Goal: Task Accomplishment & Management: Complete application form

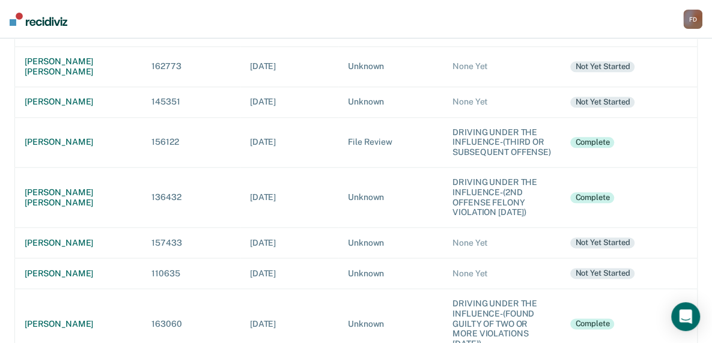
scroll to position [601, 0]
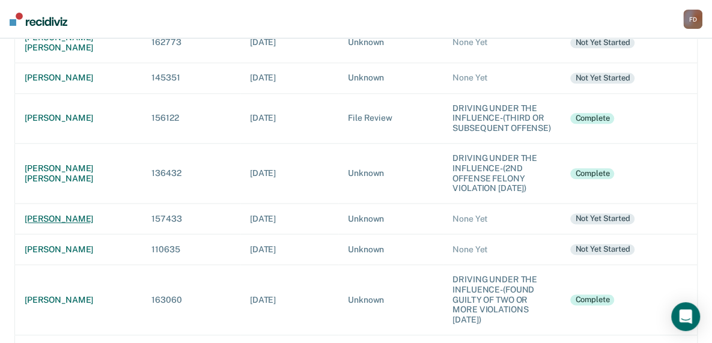
click at [72, 214] on div "[PERSON_NAME]" at bounding box center [79, 219] width 108 height 10
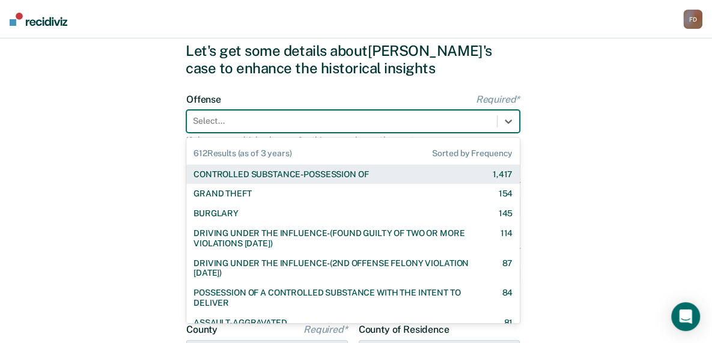
click at [243, 133] on div "612 results available. Use Up and Down to choose options, press Enter to select…" at bounding box center [353, 121] width 334 height 23
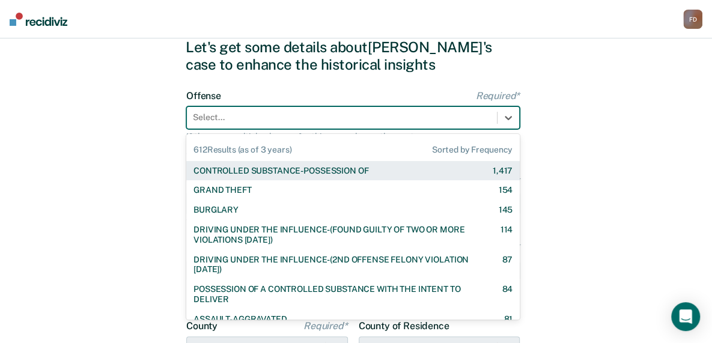
click at [245, 174] on div "CONTROLLED SUBSTANCE-POSSESSION OF" at bounding box center [280, 171] width 175 height 10
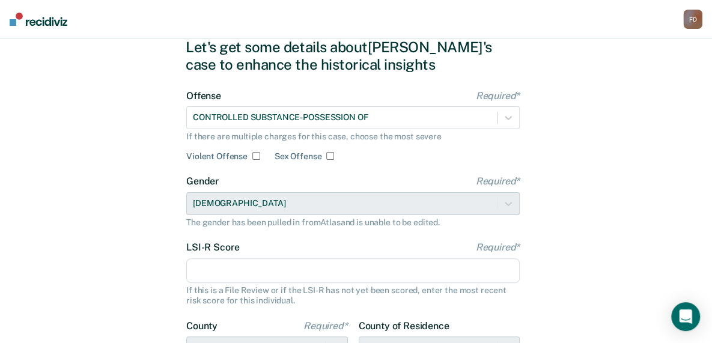
click at [265, 278] on input "LSI-R Score Required*" at bounding box center [353, 270] width 334 height 25
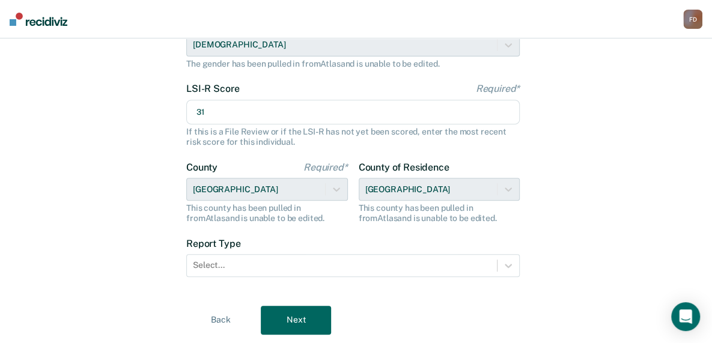
scroll to position [203, 0]
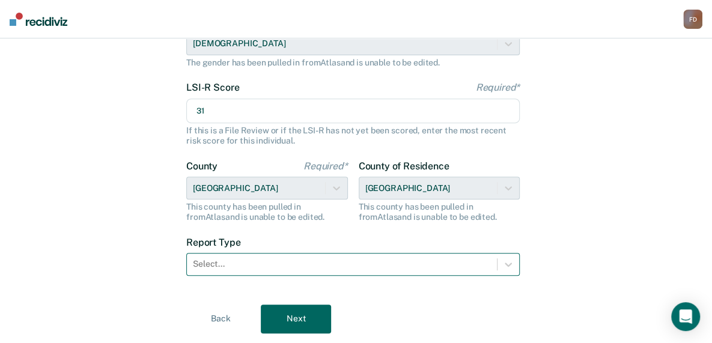
type input "31"
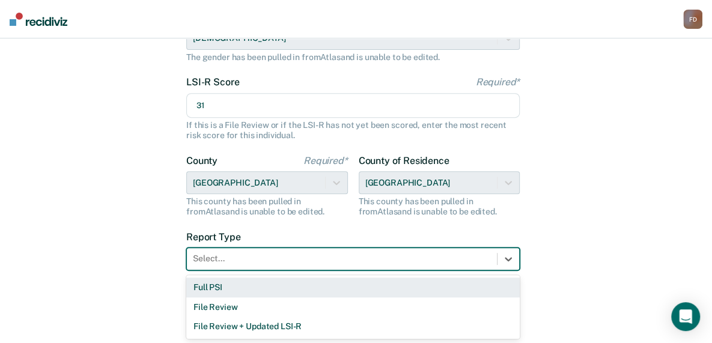
click at [428, 266] on div "Select..." at bounding box center [342, 258] width 310 height 17
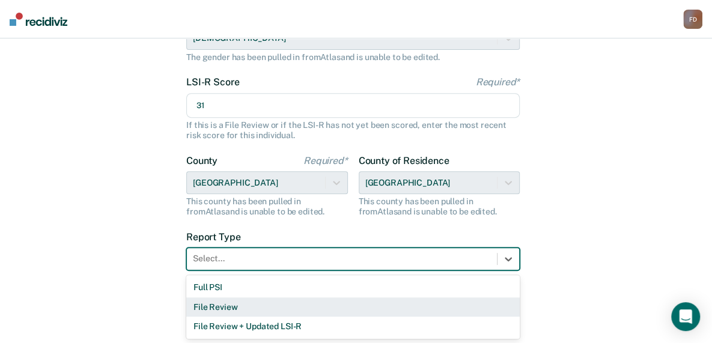
click at [312, 311] on div "File Review" at bounding box center [353, 307] width 334 height 20
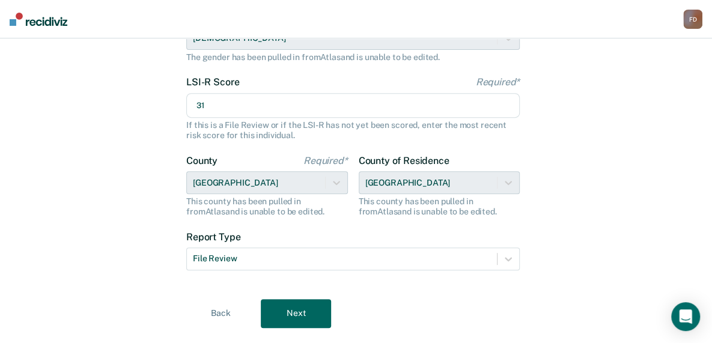
click at [312, 311] on button "Next" at bounding box center [296, 313] width 70 height 29
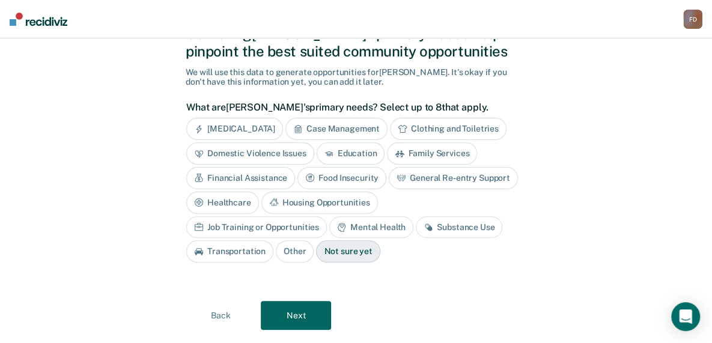
click at [361, 195] on div "Housing Opportunities" at bounding box center [319, 203] width 117 height 22
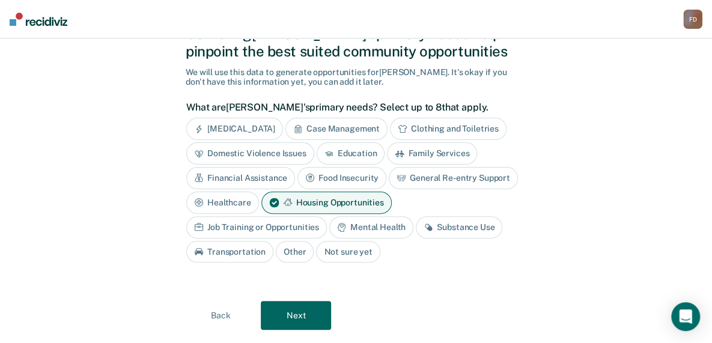
click at [443, 226] on div "Substance Use" at bounding box center [459, 227] width 87 height 22
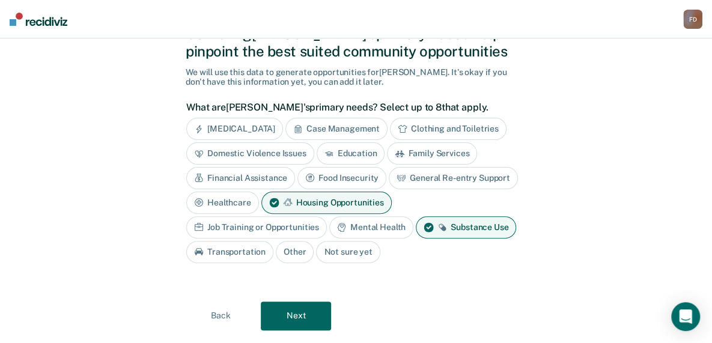
click at [384, 224] on div "Mental Health" at bounding box center [371, 227] width 84 height 22
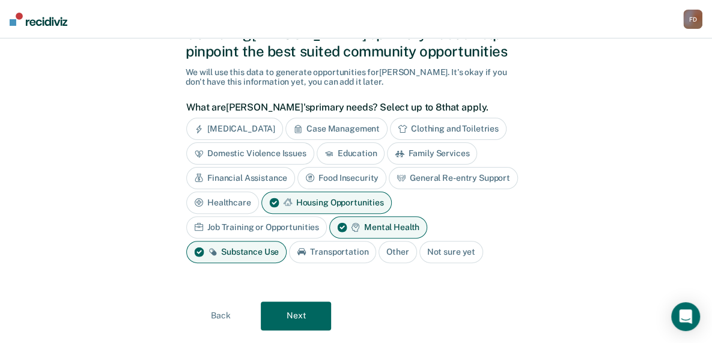
click at [286, 219] on div "Job Training or Opportunities" at bounding box center [256, 227] width 141 height 22
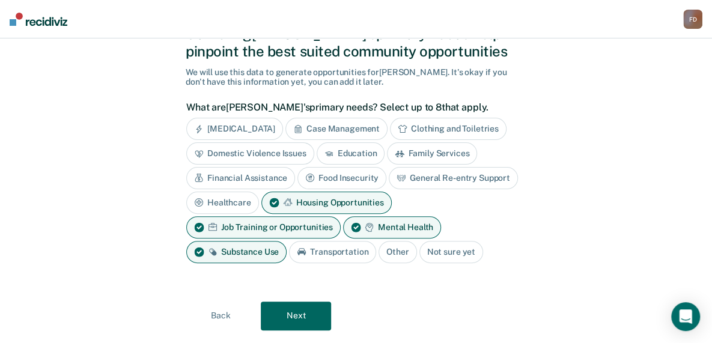
click at [267, 175] on div "Financial Assistance" at bounding box center [240, 178] width 109 height 22
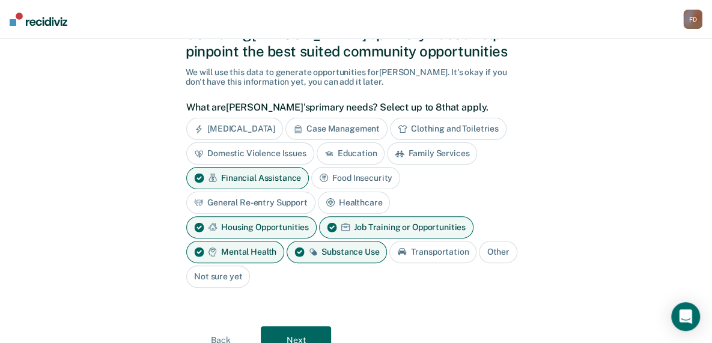
click at [273, 202] on div "General Re-entry Support" at bounding box center [250, 203] width 129 height 22
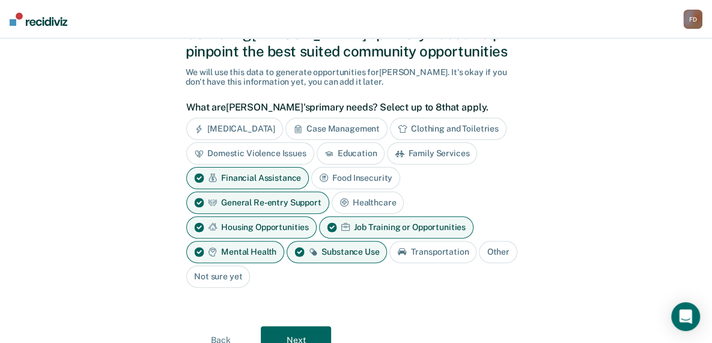
scroll to position [108, 0]
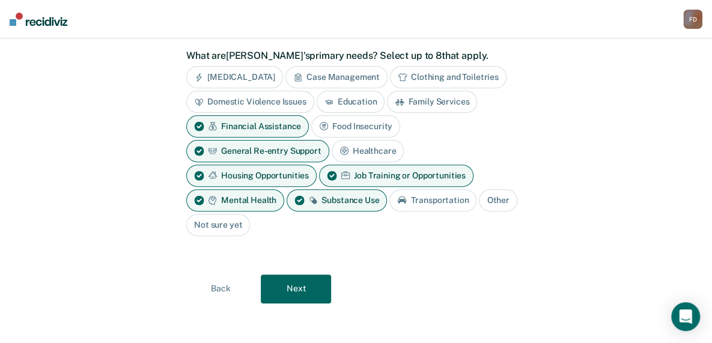
click at [310, 284] on button "Next" at bounding box center [296, 289] width 70 height 29
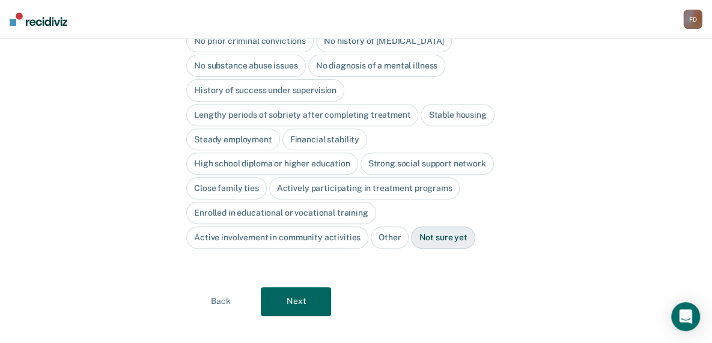
click at [302, 287] on button "Next" at bounding box center [296, 301] width 70 height 29
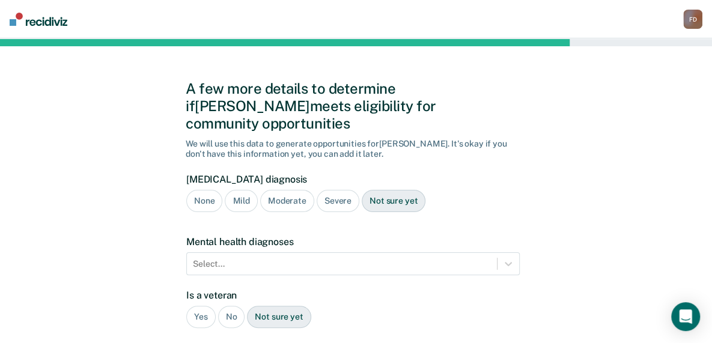
scroll to position [1, 0]
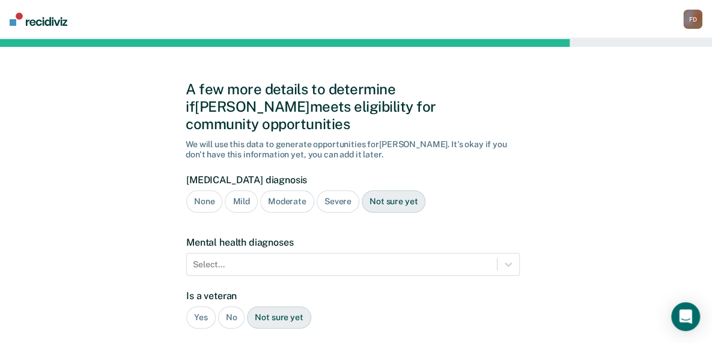
click at [284, 190] on div "Moderate" at bounding box center [287, 201] width 54 height 22
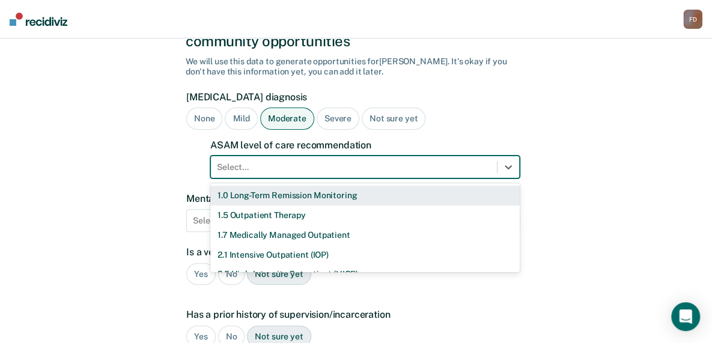
click at [287, 178] on div "11 results available. Use Up and Down to choose options, press Enter to select …" at bounding box center [364, 167] width 309 height 23
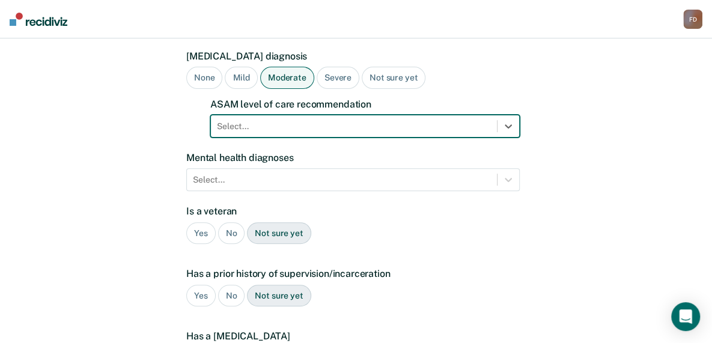
scroll to position [127, 0]
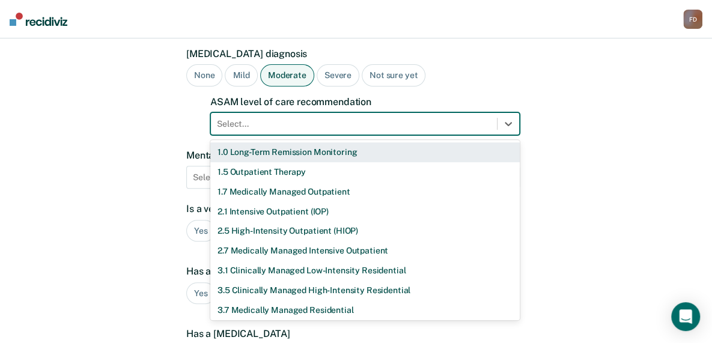
click at [300, 118] on div at bounding box center [354, 124] width 274 height 13
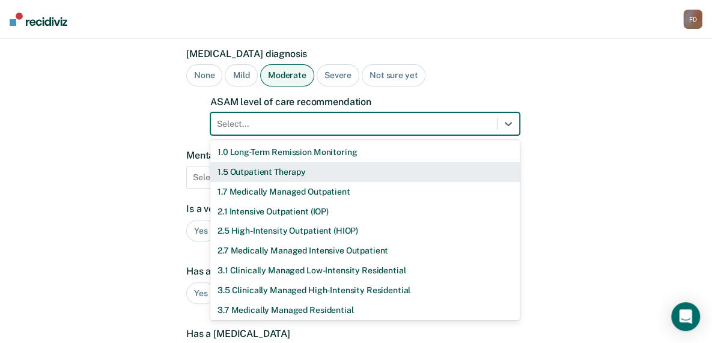
click at [280, 162] on div "1.5 Outpatient Therapy" at bounding box center [364, 172] width 309 height 20
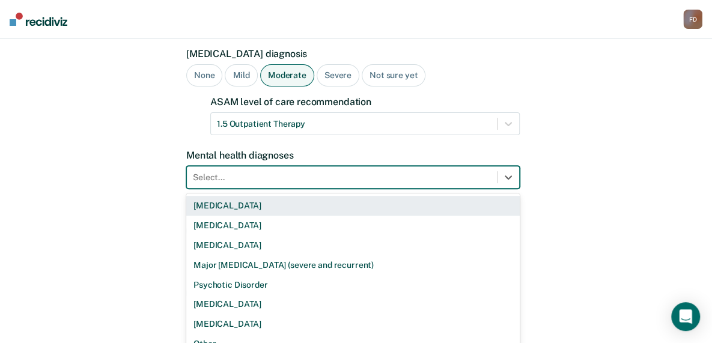
scroll to position [145, 0]
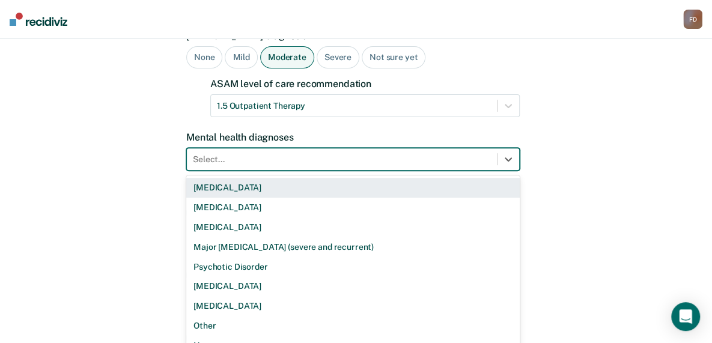
click at [280, 159] on div "9 results available. Use Up and Down to choose options, press Enter to select t…" at bounding box center [353, 159] width 334 height 23
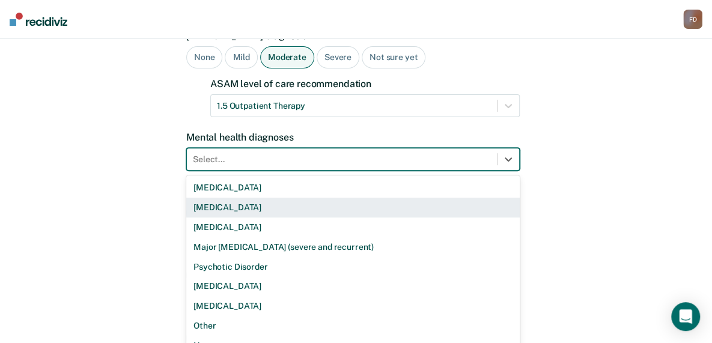
click at [244, 198] on div "[MEDICAL_DATA]" at bounding box center [353, 208] width 334 height 20
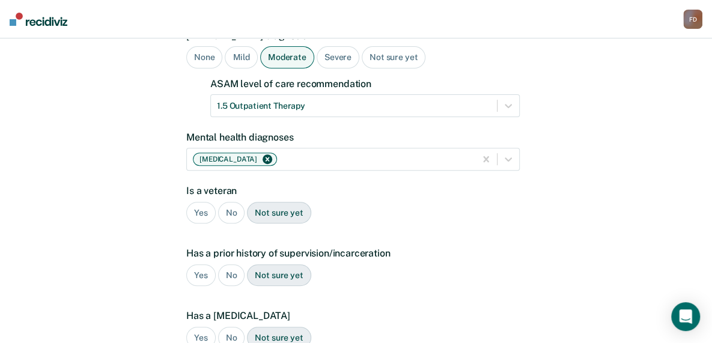
click at [230, 202] on div "No" at bounding box center [231, 213] width 27 height 22
click at [201, 264] on div "Yes" at bounding box center [200, 275] width 29 height 22
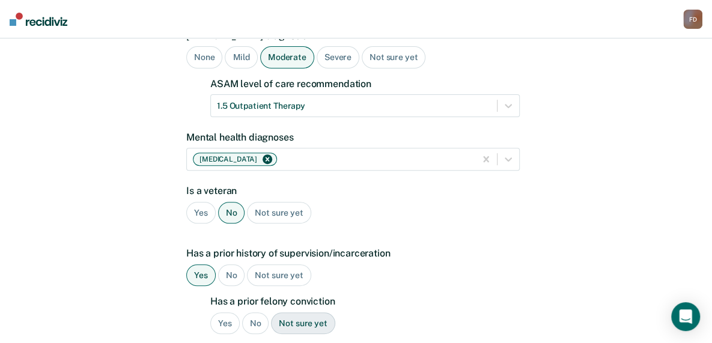
click at [224, 312] on div "Yes" at bounding box center [224, 323] width 29 height 22
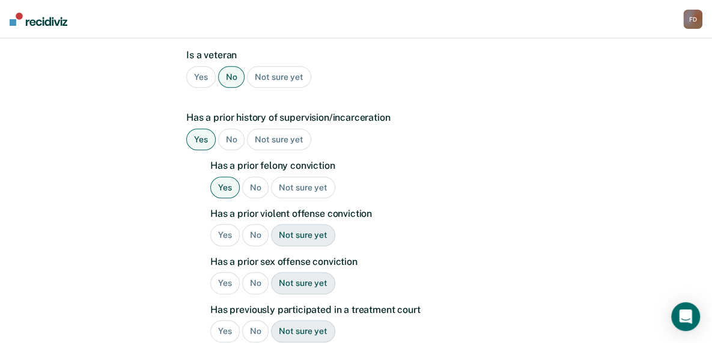
scroll to position [330, 0]
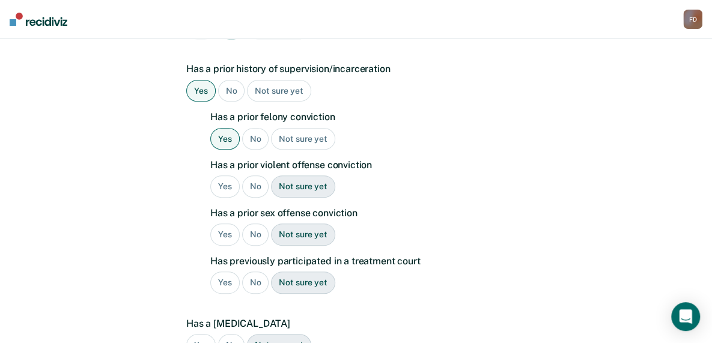
click at [258, 175] on div "No" at bounding box center [255, 186] width 27 height 22
click at [261, 224] on div "No" at bounding box center [255, 235] width 27 height 22
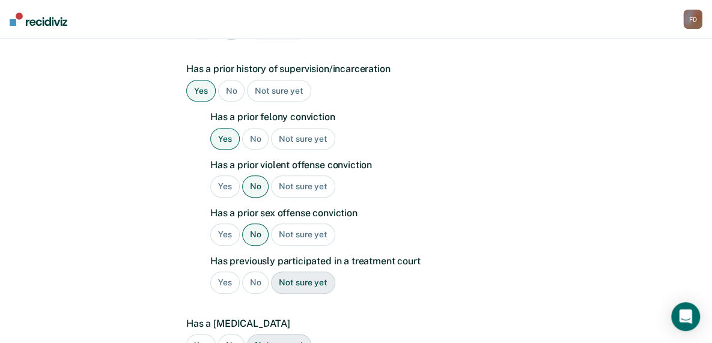
click at [254, 272] on div "No" at bounding box center [255, 283] width 27 height 22
click at [231, 334] on div "No" at bounding box center [231, 345] width 27 height 22
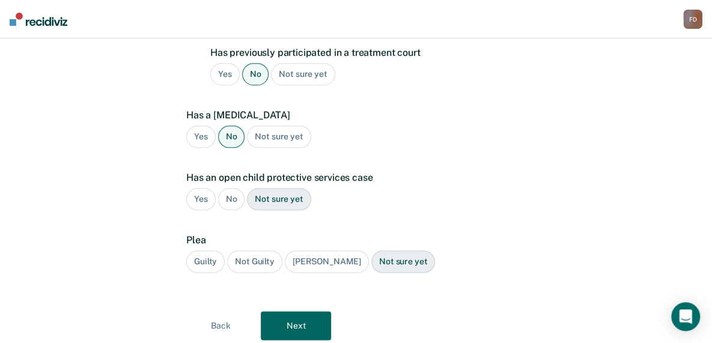
scroll to position [557, 0]
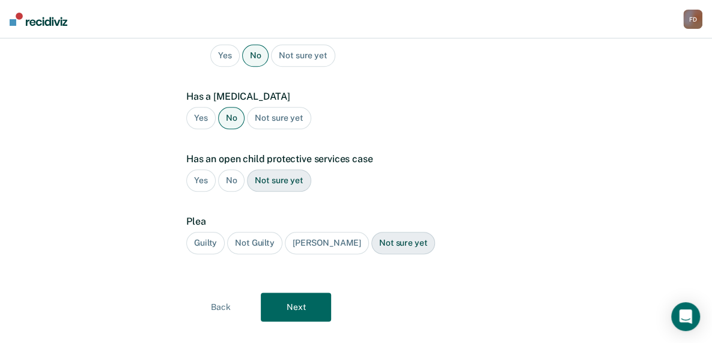
click at [200, 169] on div "Yes" at bounding box center [200, 180] width 29 height 22
click at [206, 232] on div "Guilty" at bounding box center [205, 243] width 38 height 22
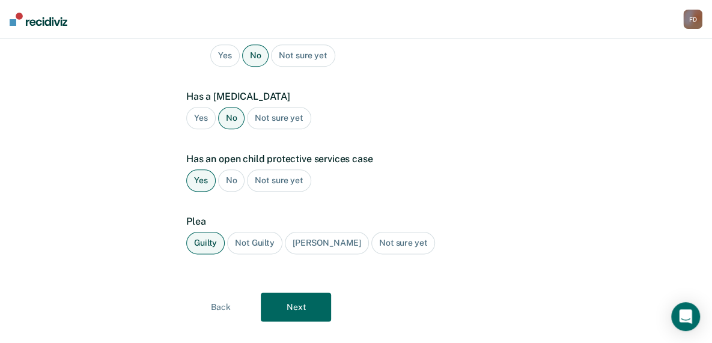
click at [298, 293] on button "Next" at bounding box center [296, 307] width 70 height 29
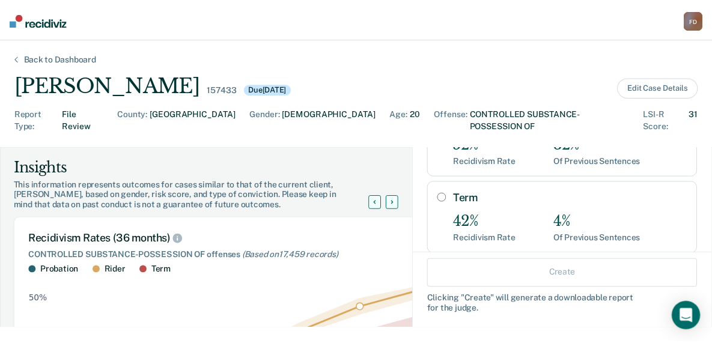
scroll to position [193, 0]
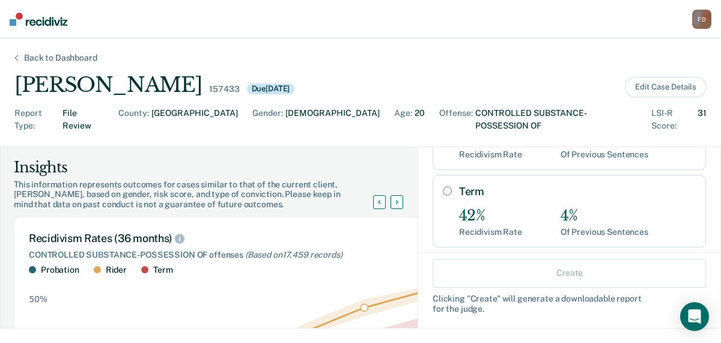
click at [443, 186] on input "Term" at bounding box center [447, 191] width 9 height 10
radio input "true"
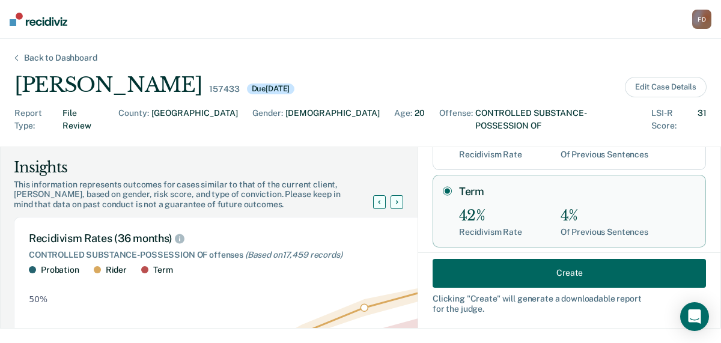
click at [528, 275] on button "Create" at bounding box center [569, 272] width 273 height 29
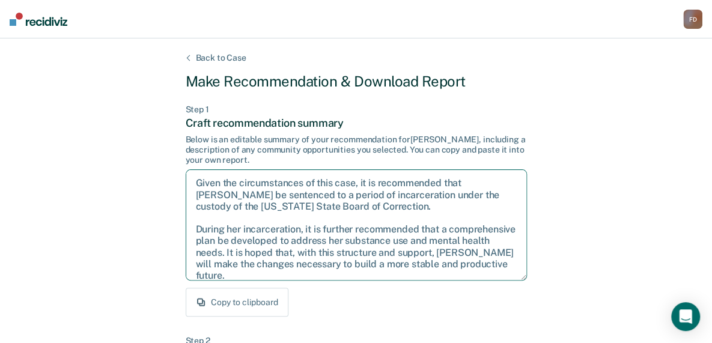
scroll to position [7, 0]
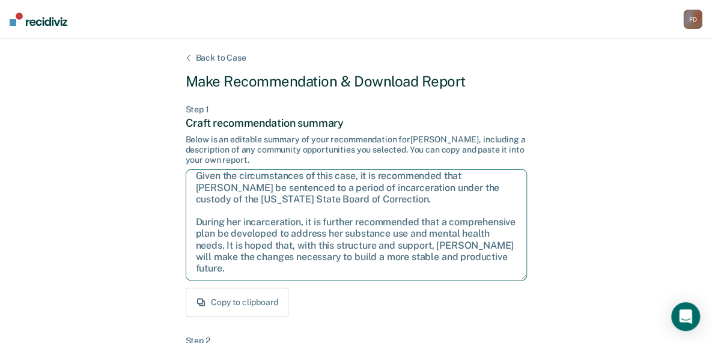
drag, startPoint x: 193, startPoint y: 180, endPoint x: 520, endPoint y: 317, distance: 355.0
click at [352, 269] on textarea "Given the circumstances of this case, it is recommended that [PERSON_NAME] be s…" at bounding box center [356, 224] width 341 height 111
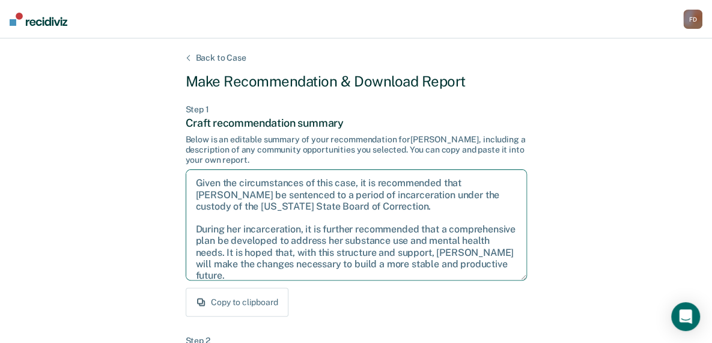
drag, startPoint x: 317, startPoint y: 267, endPoint x: 164, endPoint y: 184, distance: 174.2
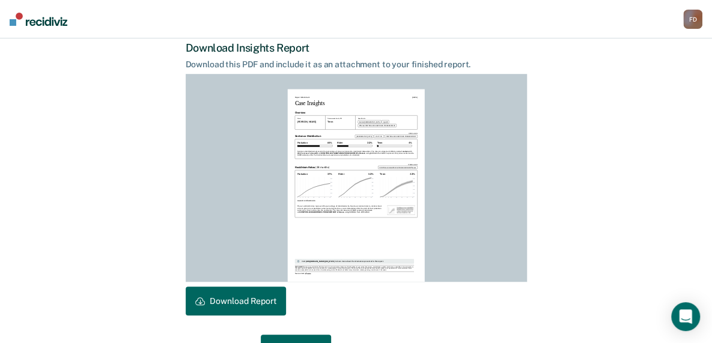
scroll to position [341, 0]
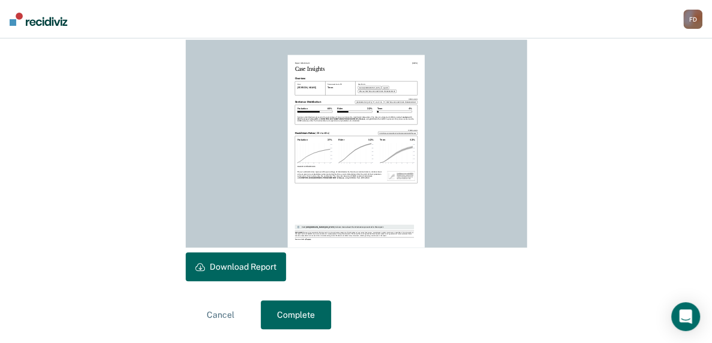
click at [250, 267] on button "Download Report" at bounding box center [236, 266] width 100 height 29
click at [293, 313] on button "Complete" at bounding box center [296, 314] width 70 height 29
